Goal: Task Accomplishment & Management: Manage account settings

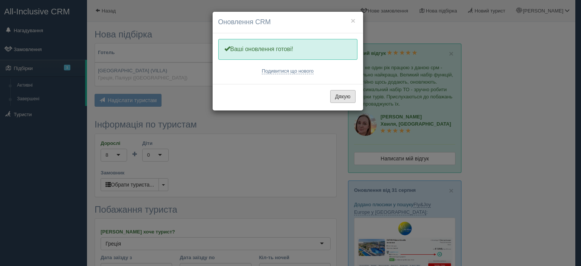
click at [342, 96] on button "Дякую" at bounding box center [342, 96] width 25 height 13
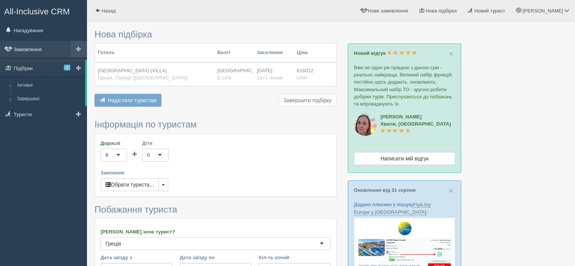
click at [30, 47] on link "Замовлення" at bounding box center [43, 49] width 87 height 17
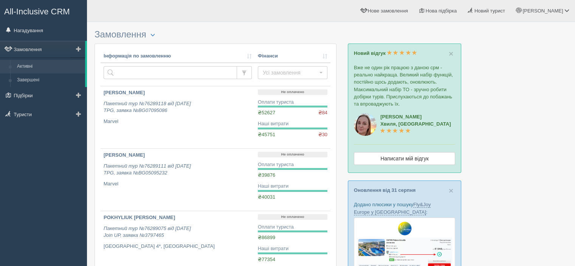
click at [37, 64] on link "Активні" at bounding box center [49, 67] width 71 height 14
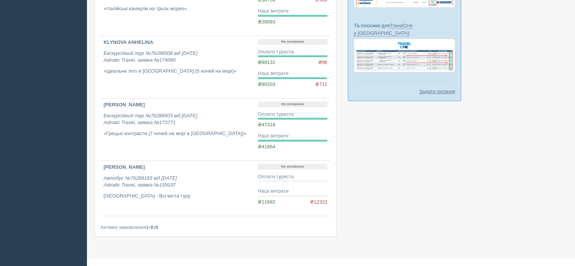
scroll to position [374, 0]
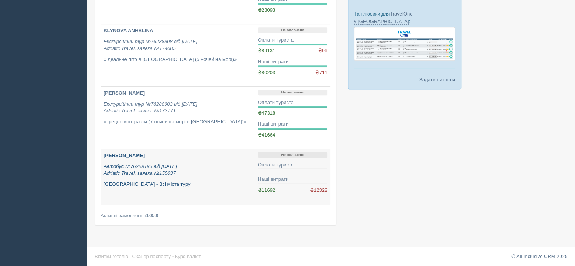
click at [180, 168] on p "Автобус №76289193 від 20.09.2024 Adriatic Travel, заявка №155037" at bounding box center [178, 170] width 148 height 14
click at [130, 166] on icon "Автобус №76289193 від 20.09.2024 Adriatic Travel, заявка №155037" at bounding box center [140, 169] width 73 height 13
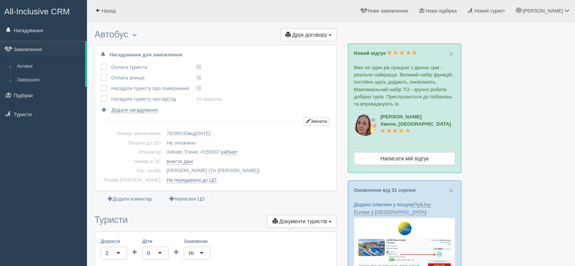
click at [129, 35] on h3 "Автобус Менеджер: Тетяна Назаренко Змінити тип Створити копію Об'єднати договор…" at bounding box center [216, 35] width 242 height 12
click at [136, 35] on span "button" at bounding box center [134, 35] width 5 height 5
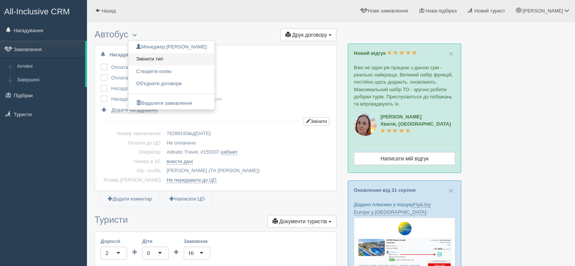
click at [165, 58] on link "Змінити тип" at bounding box center [172, 59] width 86 height 12
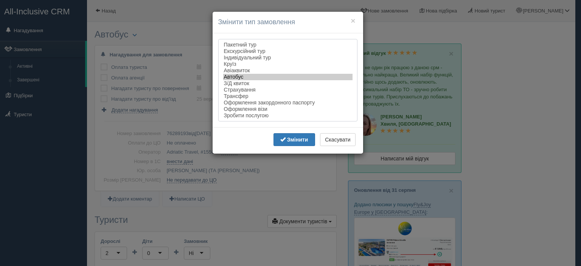
select select "bus"
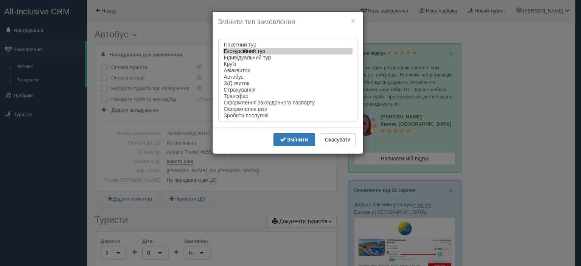
click at [265, 52] on option "Екскурсійний тур" at bounding box center [287, 51] width 129 height 6
click at [299, 140] on b "Змінити" at bounding box center [297, 139] width 21 height 6
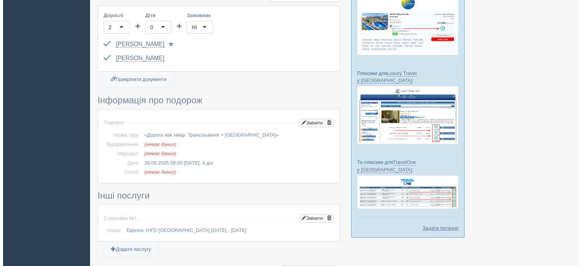
scroll to position [227, 0]
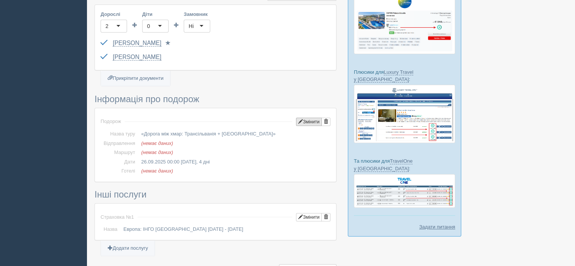
click at [308, 122] on button "Змінити" at bounding box center [309, 122] width 26 height 8
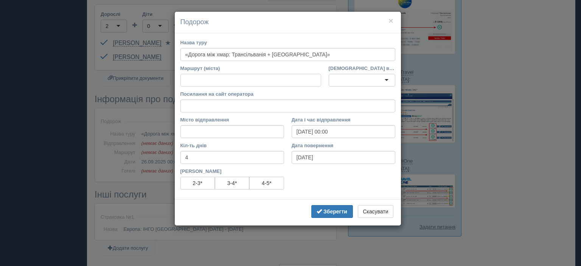
click at [227, 80] on input "Маршрут (міста)" at bounding box center [250, 80] width 141 height 13
paste input "Міста : Буштень, Брашов Детальніше - https://adriatic-travel.com.ua/tour/doroga…"
type input "Міста : Буштень, [PERSON_NAME]"
click at [215, 104] on input "Посилання на сайт оператора" at bounding box center [287, 105] width 215 height 13
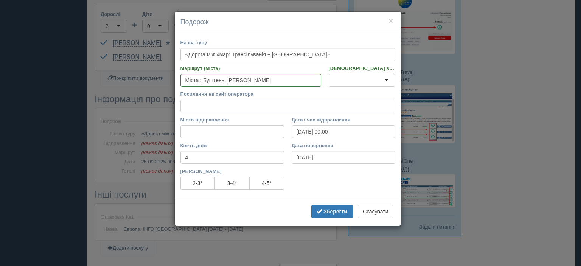
paste input "[URL][DOMAIN_NAME][DATE]"
type input "[URL][DOMAIN_NAME][DATE]"
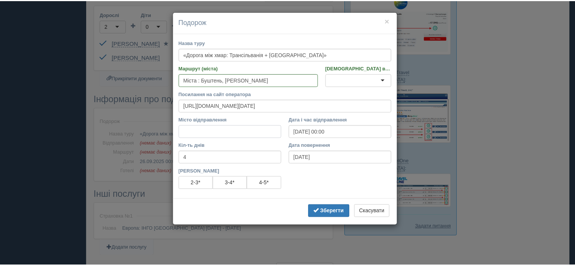
scroll to position [0, 0]
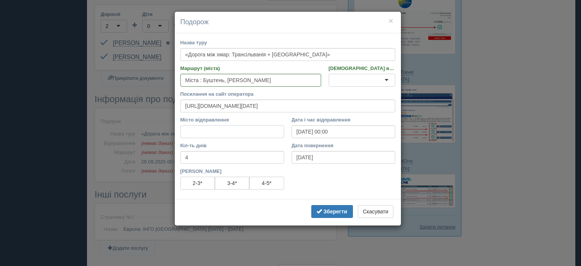
click at [207, 130] on input "Місто відправлення" at bounding box center [232, 131] width 104 height 13
type input "[GEOGRAPHIC_DATA]"
click at [333, 210] on b "Зберегти" at bounding box center [335, 211] width 24 height 6
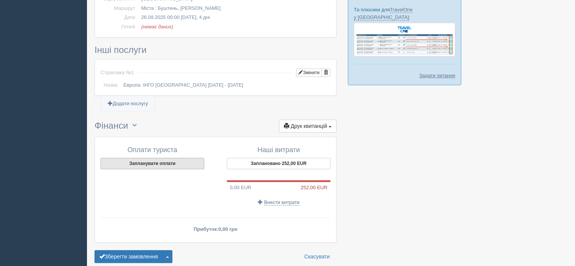
click at [164, 158] on button "Запланувати оплати" at bounding box center [153, 163] width 104 height 11
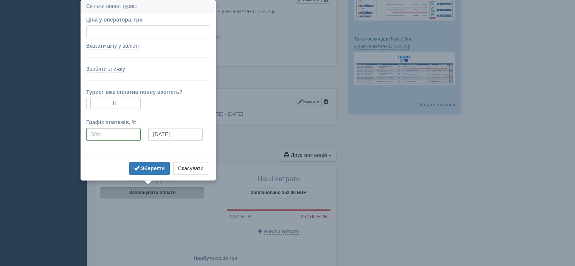
scroll to position [349, 0]
click at [126, 29] on input "Ціна у оператора, грн" at bounding box center [148, 32] width 124 height 13
type input "7693"
type input "165.80"
click at [124, 44] on link "Вказати ціну у валюті" at bounding box center [112, 46] width 53 height 6
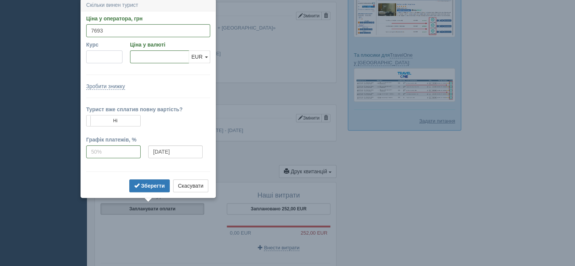
scroll to position [331, 0]
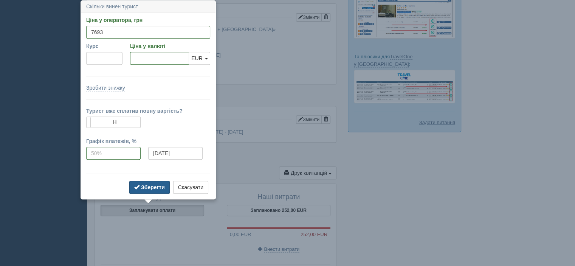
click at [157, 188] on b "Зберегти" at bounding box center [153, 187] width 24 height 6
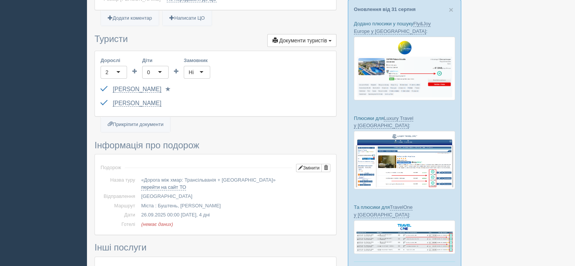
scroll to position [189, 0]
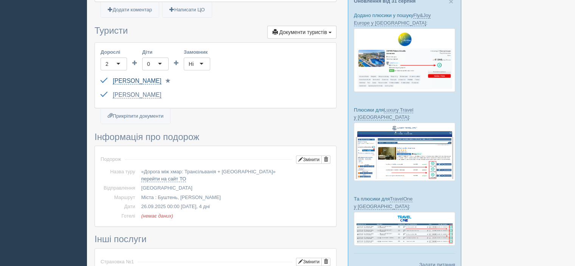
drag, startPoint x: 110, startPoint y: 79, endPoint x: 166, endPoint y: 80, distance: 56.0
click at [166, 80] on div "DAVYDENKO OKSANA FF780712 до 28.02.2027 Паспорт 2 Обрати іншого..." at bounding box center [216, 81] width 230 height 14
click at [541, 105] on div at bounding box center [331, 146] width 473 height 619
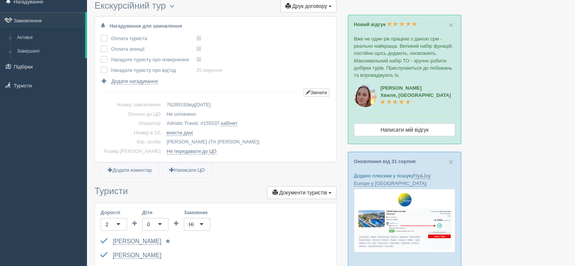
scroll to position [0, 0]
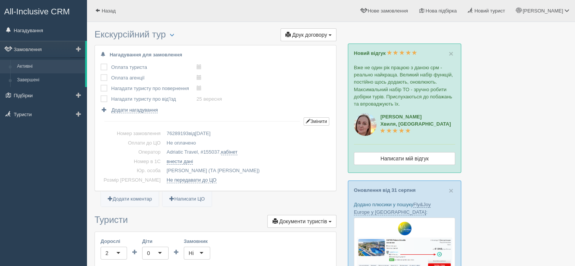
click at [30, 65] on link "Активні" at bounding box center [49, 67] width 71 height 14
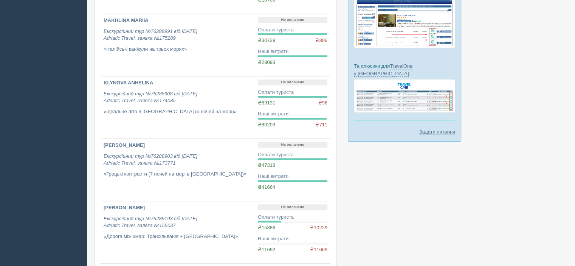
scroll to position [340, 0]
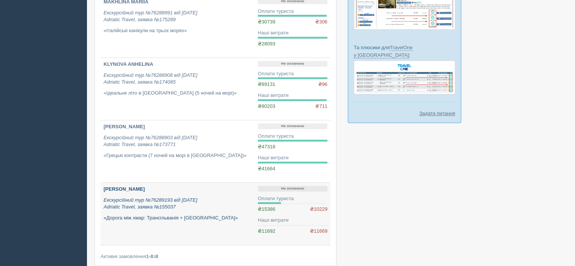
click at [175, 194] on div "DAVYDENKO OKSANA Екскурсійний тур №76289193 від 20.09.2024 Adriatic Travel, зая…" at bounding box center [178, 204] width 148 height 36
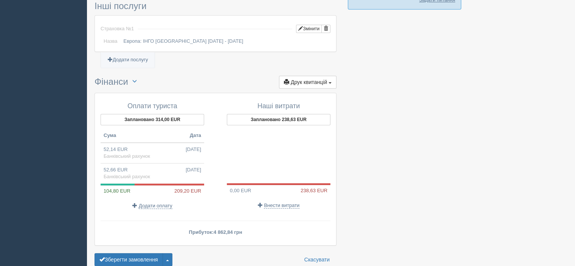
scroll to position [489, 0]
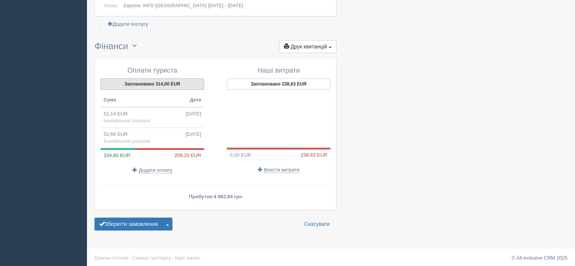
click at [151, 87] on button "Заплановано 314,00 EUR" at bounding box center [153, 83] width 104 height 11
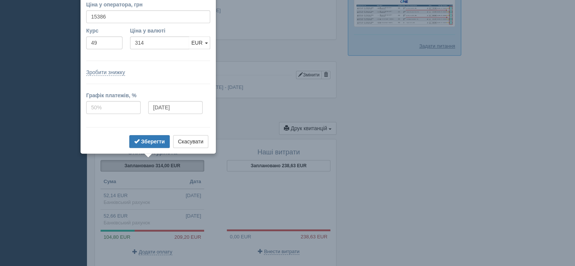
scroll to position [392, 0]
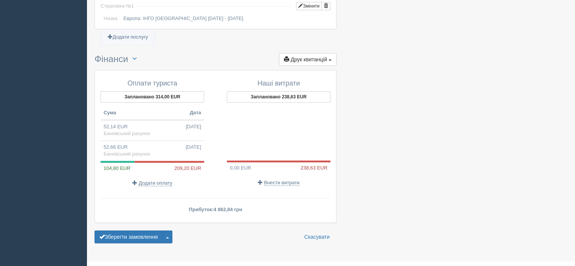
scroll to position [489, 0]
